Goal: Task Accomplishment & Management: Complete application form

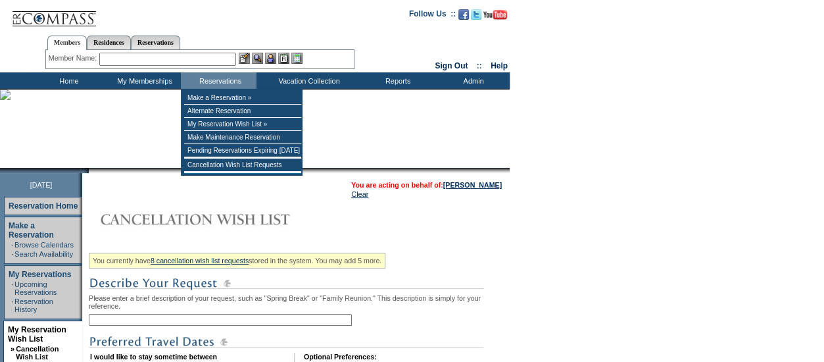
click at [309, 322] on input "text" at bounding box center [220, 320] width 263 height 12
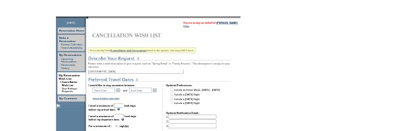
scroll to position [197, 0]
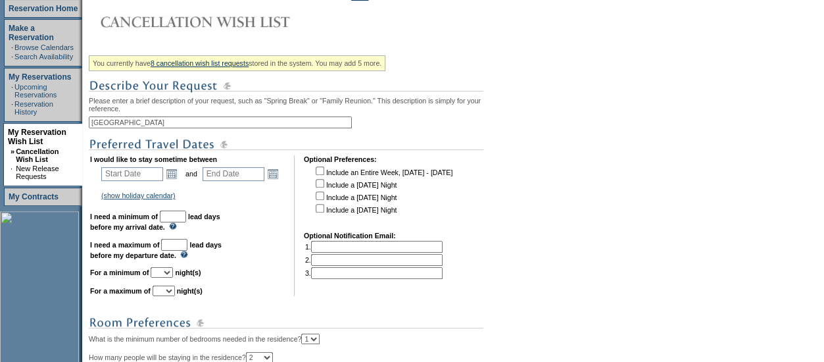
type input "[GEOGRAPHIC_DATA]"
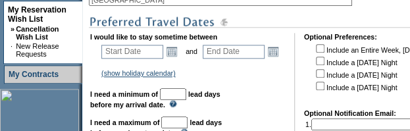
scroll to position [329, 0]
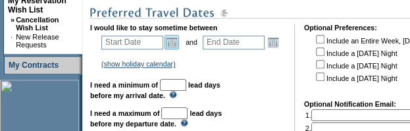
click at [174, 49] on link "Open the calendar popup." at bounding box center [172, 42] width 14 height 14
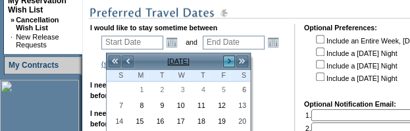
click at [229, 63] on link ">" at bounding box center [228, 61] width 13 height 13
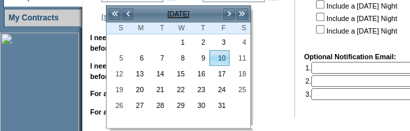
scroll to position [395, 0]
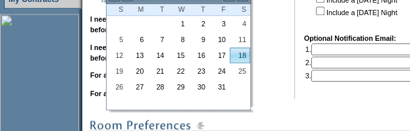
click at [240, 55] on link "18" at bounding box center [239, 55] width 19 height 14
type input "[DATE]"
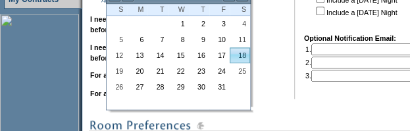
type input "47"
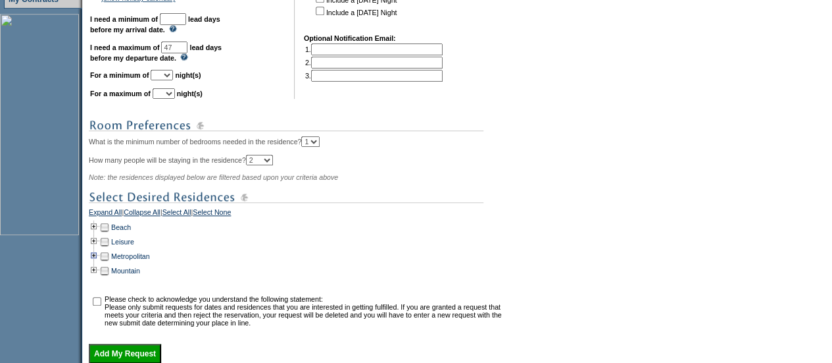
click at [95, 263] on td at bounding box center [94, 256] width 11 height 14
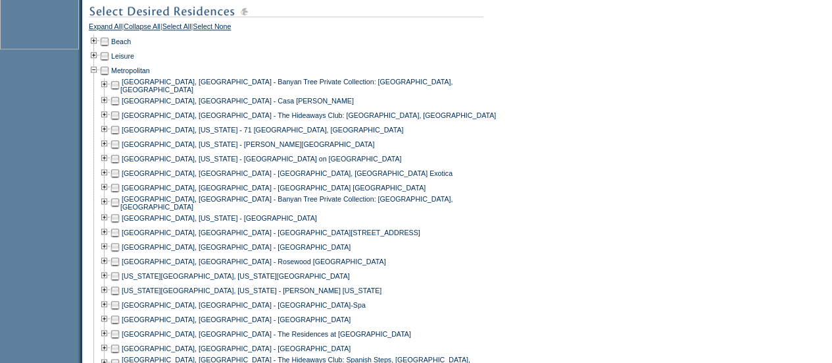
scroll to position [667, 0]
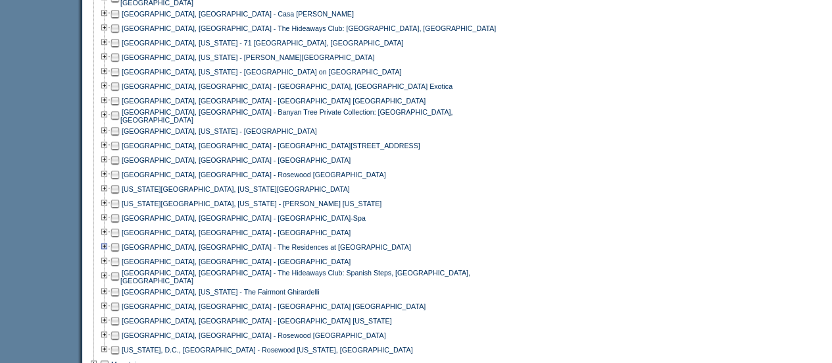
click at [106, 251] on td at bounding box center [104, 247] width 11 height 14
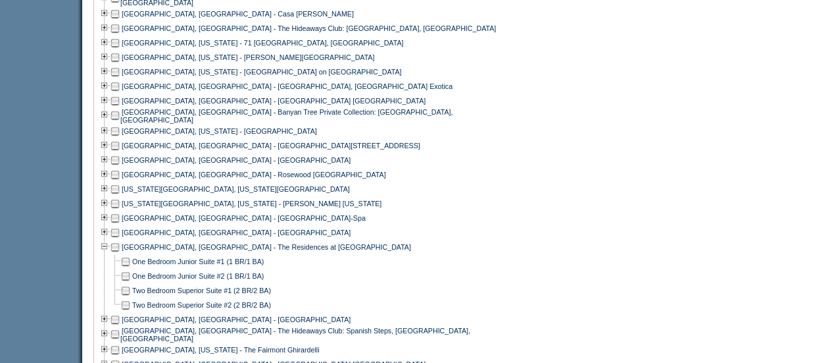
click at [118, 267] on td at bounding box center [115, 261] width 11 height 14
click at [129, 267] on td at bounding box center [125, 261] width 11 height 14
click at [129, 280] on td at bounding box center [125, 275] width 11 height 14
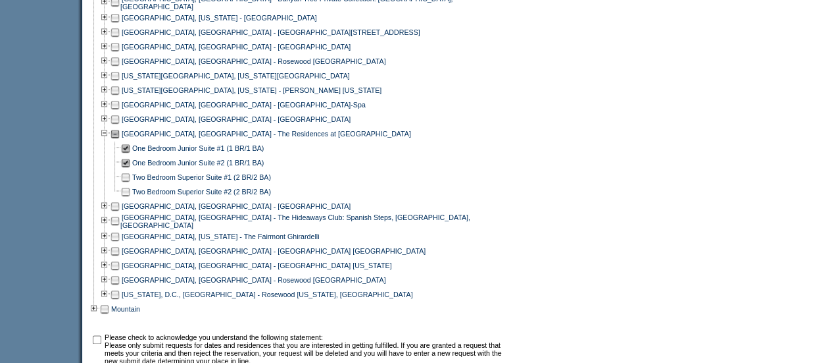
scroll to position [926, 0]
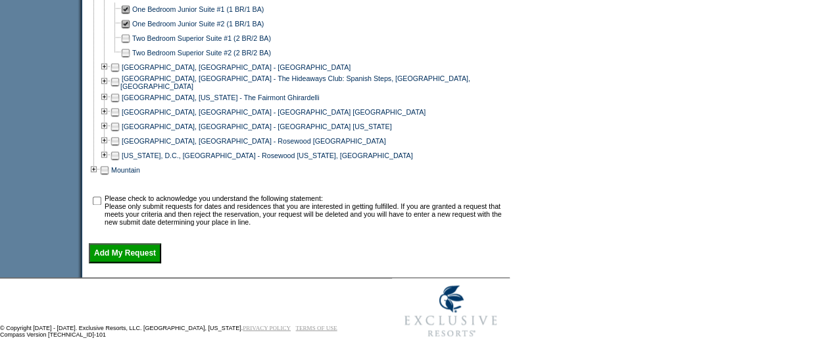
click at [101, 196] on input "checkbox" at bounding box center [97, 200] width 9 height 9
checkbox input "true"
drag, startPoint x: 114, startPoint y: 257, endPoint x: 297, endPoint y: 232, distance: 184.5
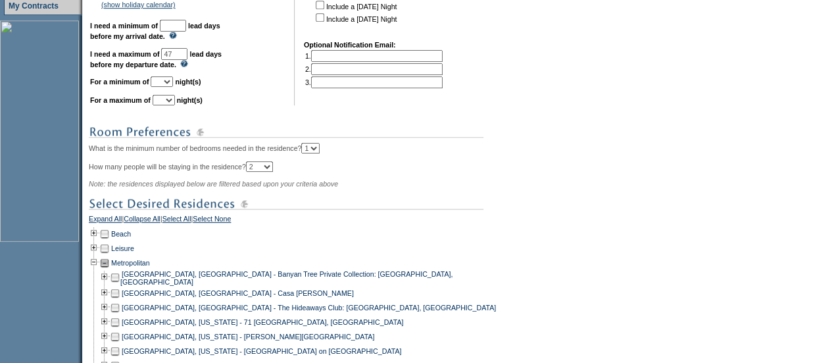
scroll to position [334, 0]
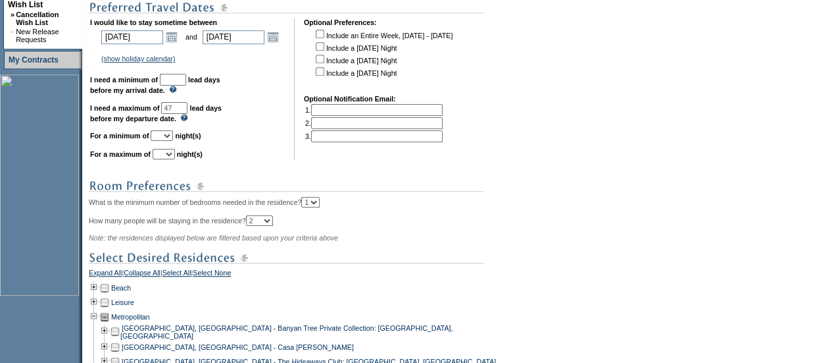
click at [173, 141] on select "1 2 3 4 5 6 7 8 9 10 11 12 13 14" at bounding box center [162, 135] width 22 height 11
select select "1"
click at [166, 137] on select "1 2 3 4 5 6 7 8 9 10 11 12 13 14" at bounding box center [162, 135] width 22 height 11
click at [180, 154] on td "I would like to stay sometime between [DATE] [DATE] Open the calendar popup. <<…" at bounding box center [187, 88] width 195 height 141
click at [175, 159] on select "1 2 3 4 5 6 7 8 9 10 11 12 13 14" at bounding box center [164, 154] width 22 height 11
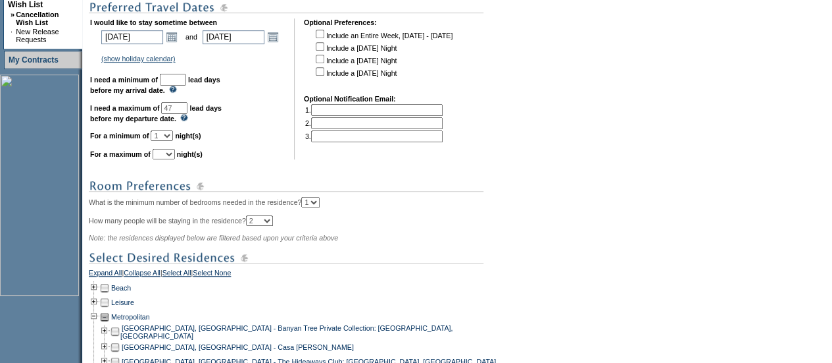
select select "1"
click at [168, 155] on select "1 2 3 4 5 6 7 8 9 10 11 12 13 14" at bounding box center [164, 154] width 22 height 11
drag, startPoint x: 208, startPoint y: 91, endPoint x: 174, endPoint y: 85, distance: 34.8
click at [205, 90] on td "I would like to stay sometime between [DATE] [DATE] Open the calendar popup. <<…" at bounding box center [187, 88] width 195 height 141
click at [158, 84] on b "I need a minimum of" at bounding box center [124, 80] width 68 height 8
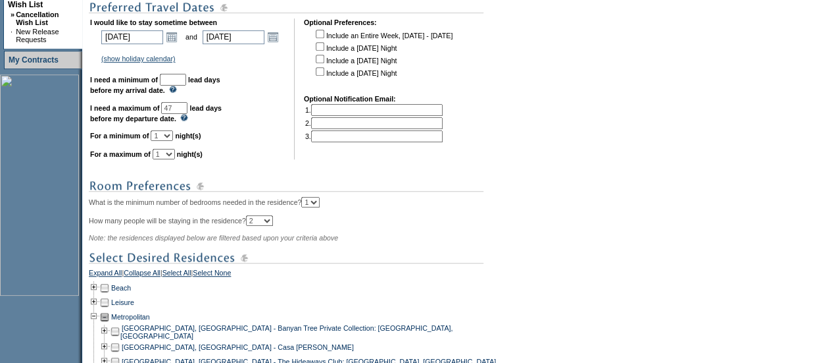
click at [184, 85] on input "text" at bounding box center [173, 80] width 26 height 12
type input "30"
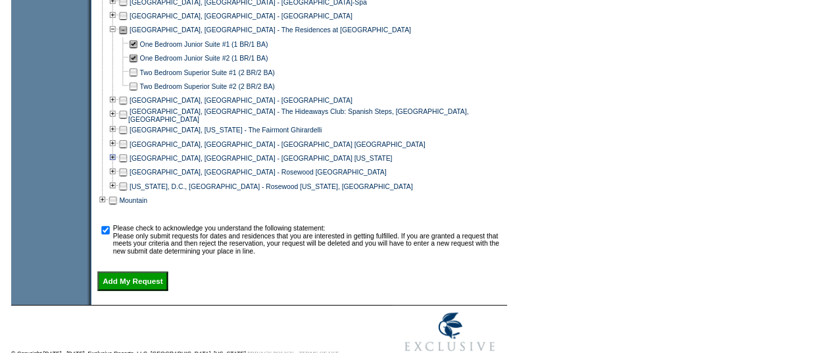
scroll to position [926, 0]
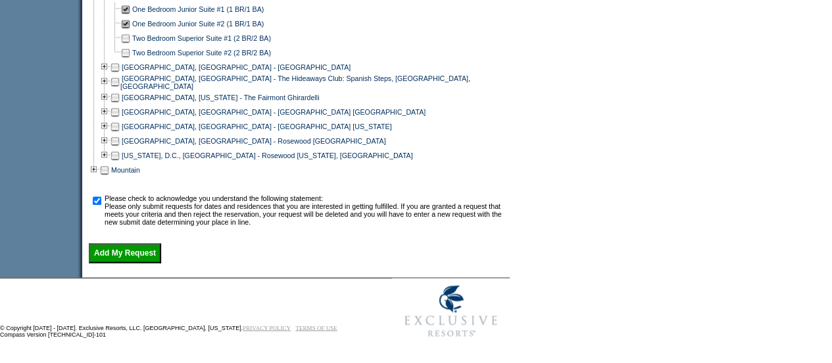
click at [120, 256] on input "Add My Request" at bounding box center [125, 253] width 72 height 20
